Goal: Obtain resource: Obtain resource

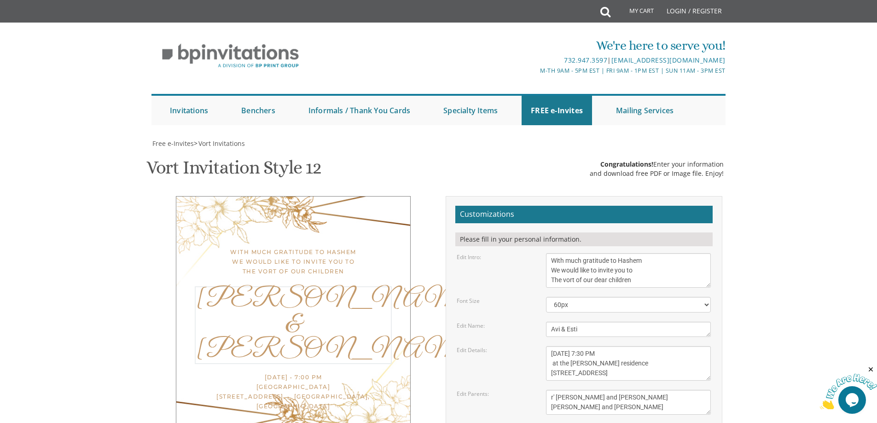
click at [561, 322] on textarea "[PERSON_NAME] & [PERSON_NAME]" at bounding box center [628, 329] width 165 height 15
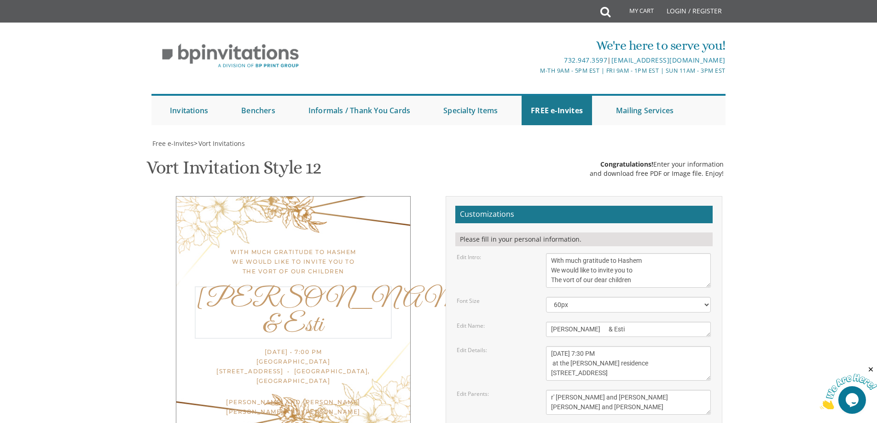
click at [788, 289] on body "My Cart Total: View Cart Item(s) Submit My Cart Total: View Cart Item(s) Login …" at bounding box center [438, 378] width 877 height 757
click at [609, 322] on textarea "[PERSON_NAME] & [PERSON_NAME]" at bounding box center [628, 329] width 165 height 15
type textarea "[PERSON_NAME] & Esti"
click at [848, 280] on body "My Cart Total: View Cart Item(s) Submit My Cart Total: View Cart Item(s) Login …" at bounding box center [438, 378] width 877 height 757
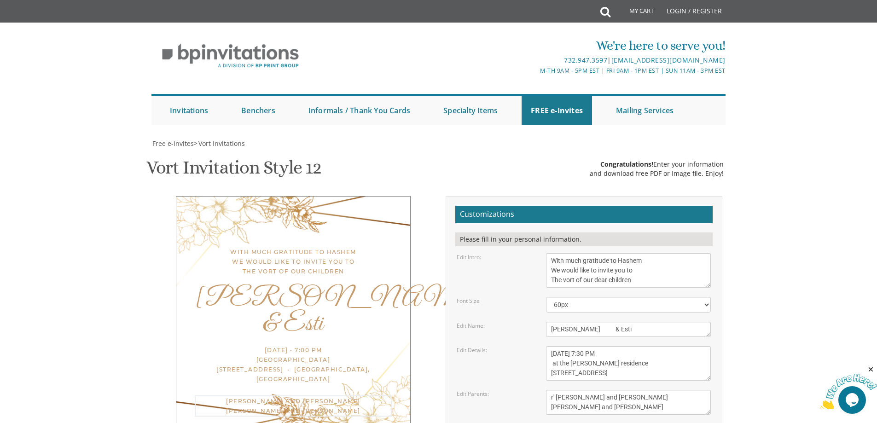
click at [658, 390] on textarea "[PERSON_NAME] and [PERSON_NAME] [PERSON_NAME] and [PERSON_NAME]" at bounding box center [628, 402] width 165 height 25
click at [646, 346] on textarea "[DATE] • 7:00 pm [GEOGRAPHIC_DATA] [STREET_ADDRESS] • [GEOGRAPHIC_DATA], [GEOGR…" at bounding box center [628, 363] width 165 height 35
type textarea "[DATE] 7:30 PM at the [PERSON_NAME] residence [STREET_ADDRESS]"
click at [856, 368] on div at bounding box center [848, 388] width 57 height 45
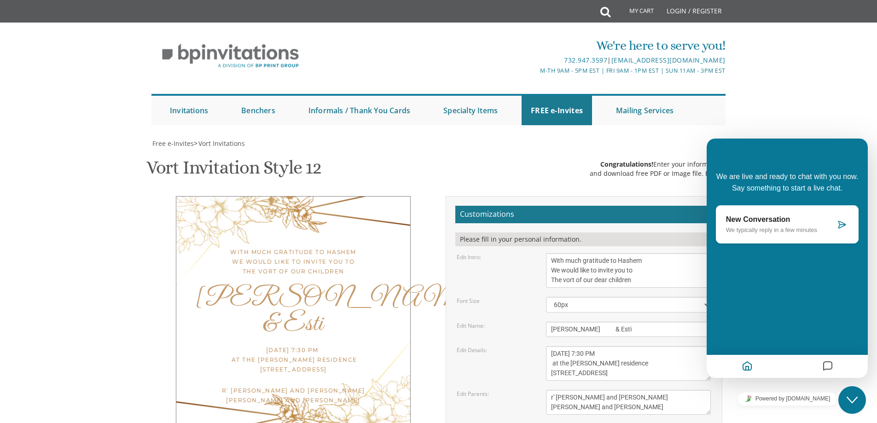
click at [825, 84] on body "My Cart Total: View Cart Item(s) Submit My Cart Total: View Cart Item(s) Login …" at bounding box center [438, 378] width 877 height 757
click at [659, 390] on textarea "[PERSON_NAME] and [PERSON_NAME] [PERSON_NAME] and [PERSON_NAME]" at bounding box center [628, 402] width 165 height 25
type textarea "r' [PERSON_NAME] and [PERSON_NAME] [PERSON_NAME] and [PERSON_NAME]"
click at [654, 328] on form "Customizations Please fill in your personal information. Edit Intro: With much …" at bounding box center [584, 351] width 257 height 291
